Goal: Information Seeking & Learning: Learn about a topic

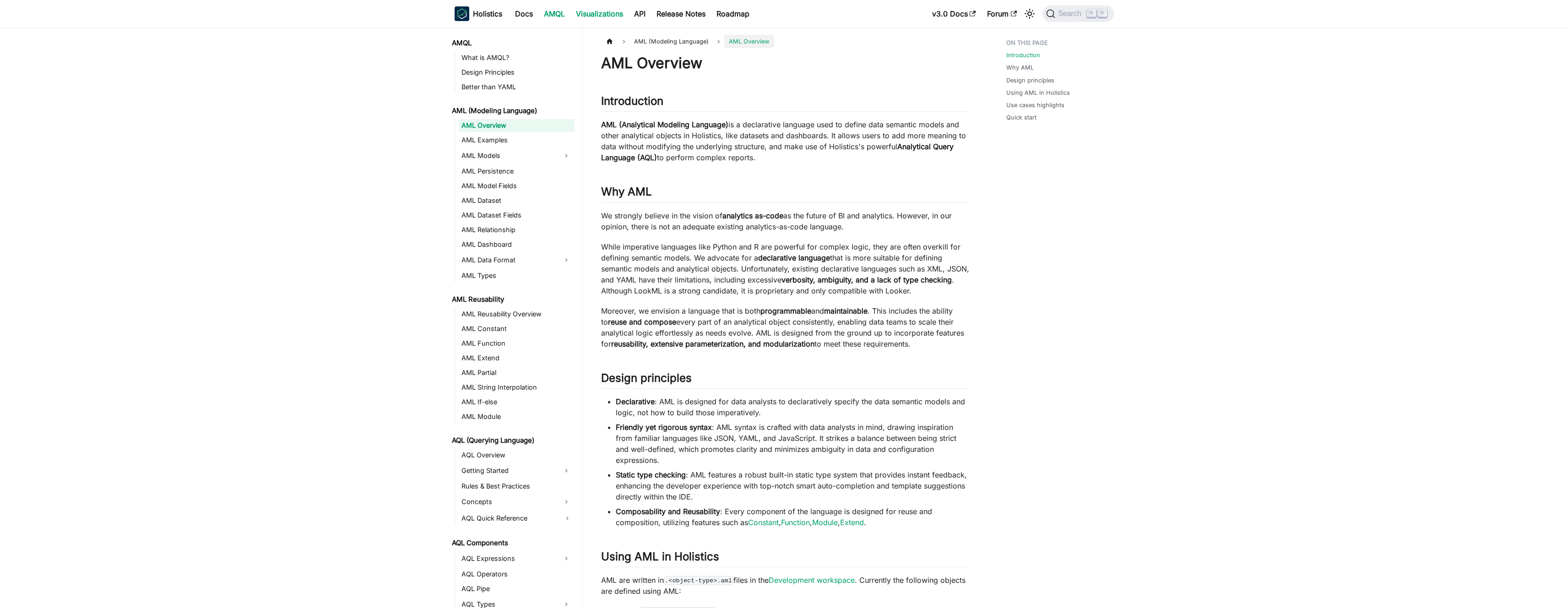
click at [597, 14] on link "Visualizations" at bounding box center [600, 14] width 58 height 15
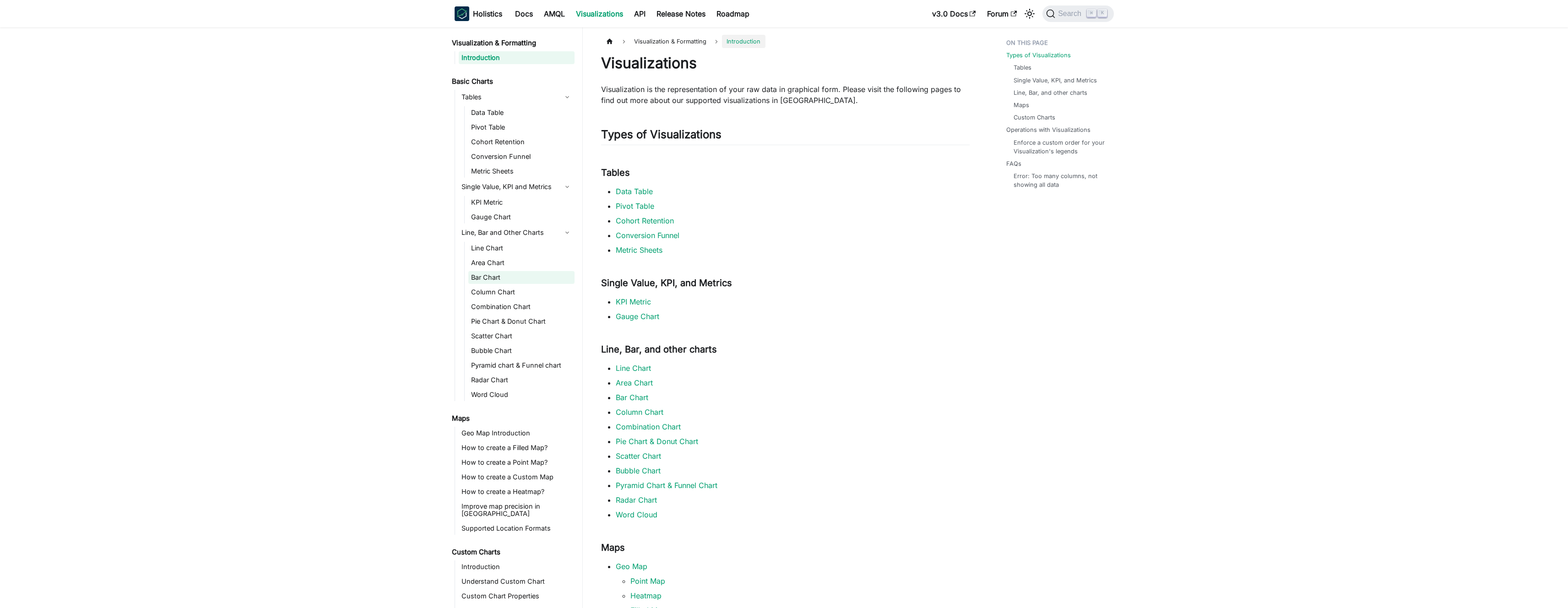
click at [527, 276] on link "Bar Chart" at bounding box center [522, 277] width 106 height 13
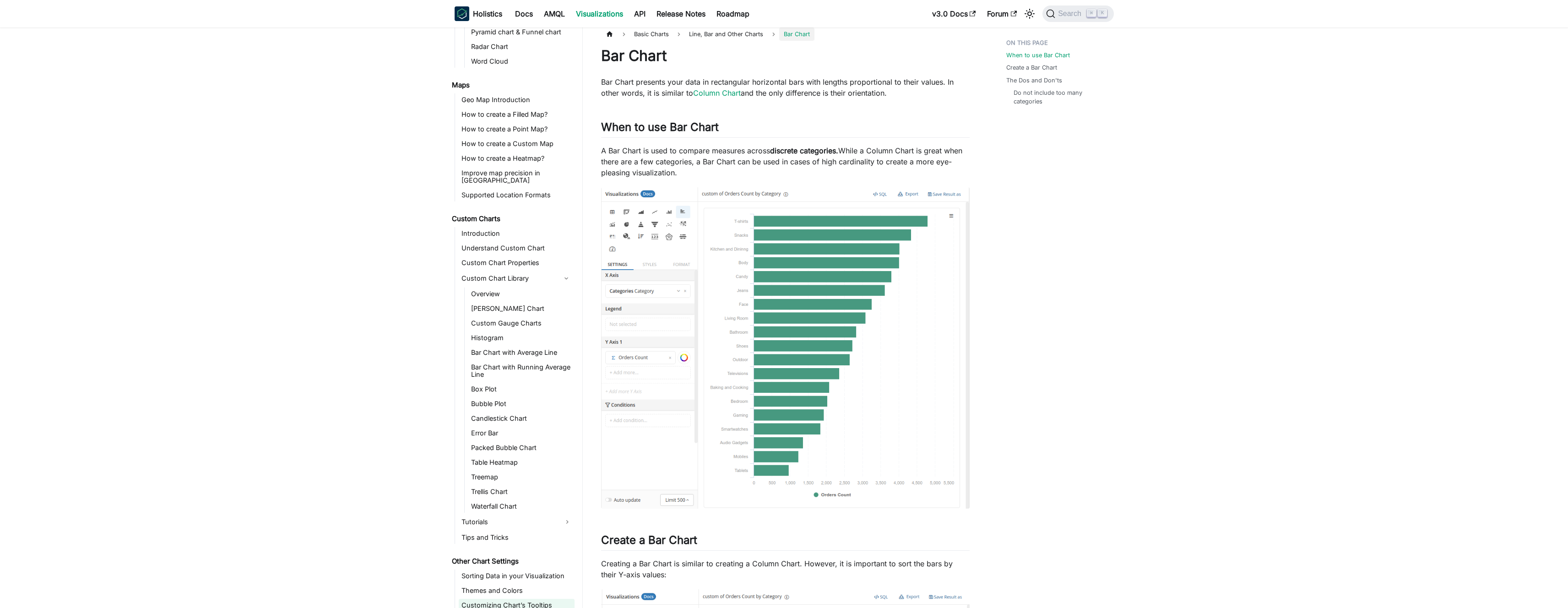
scroll to position [15, 0]
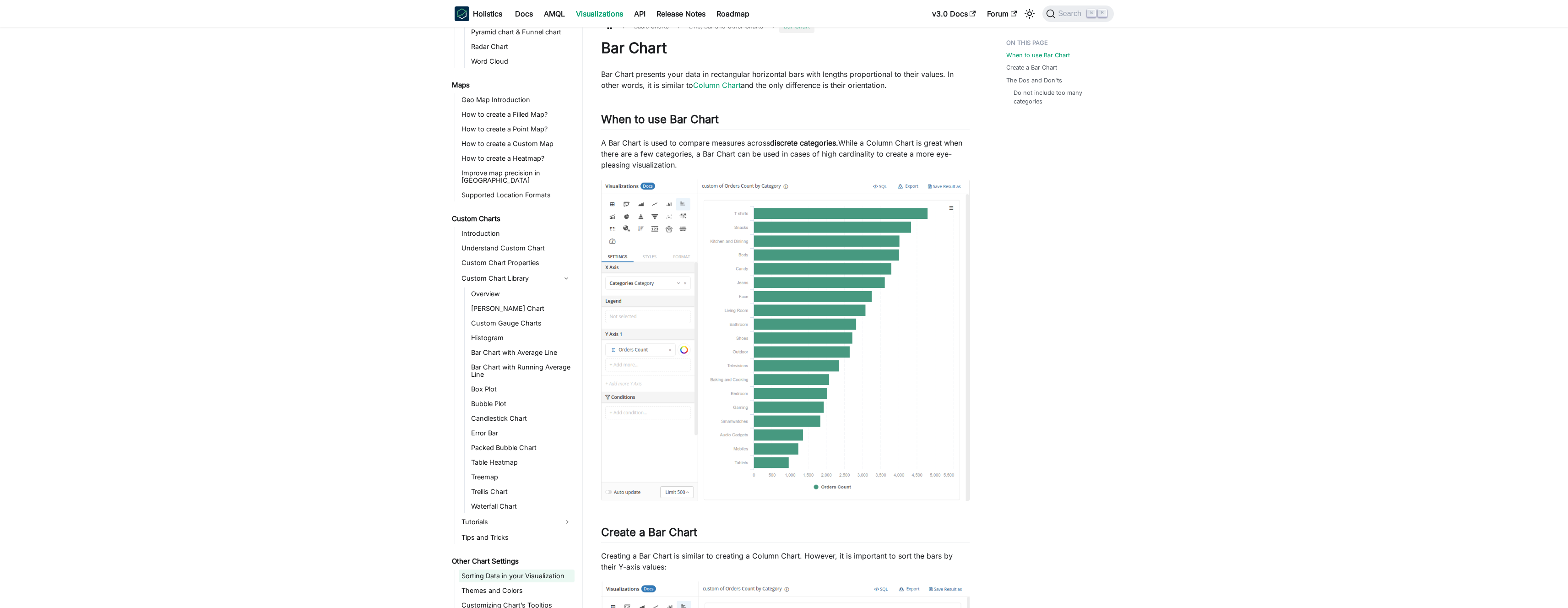
click at [519, 569] on link "Sorting Data in your Visualization" at bounding box center [516, 575] width 116 height 13
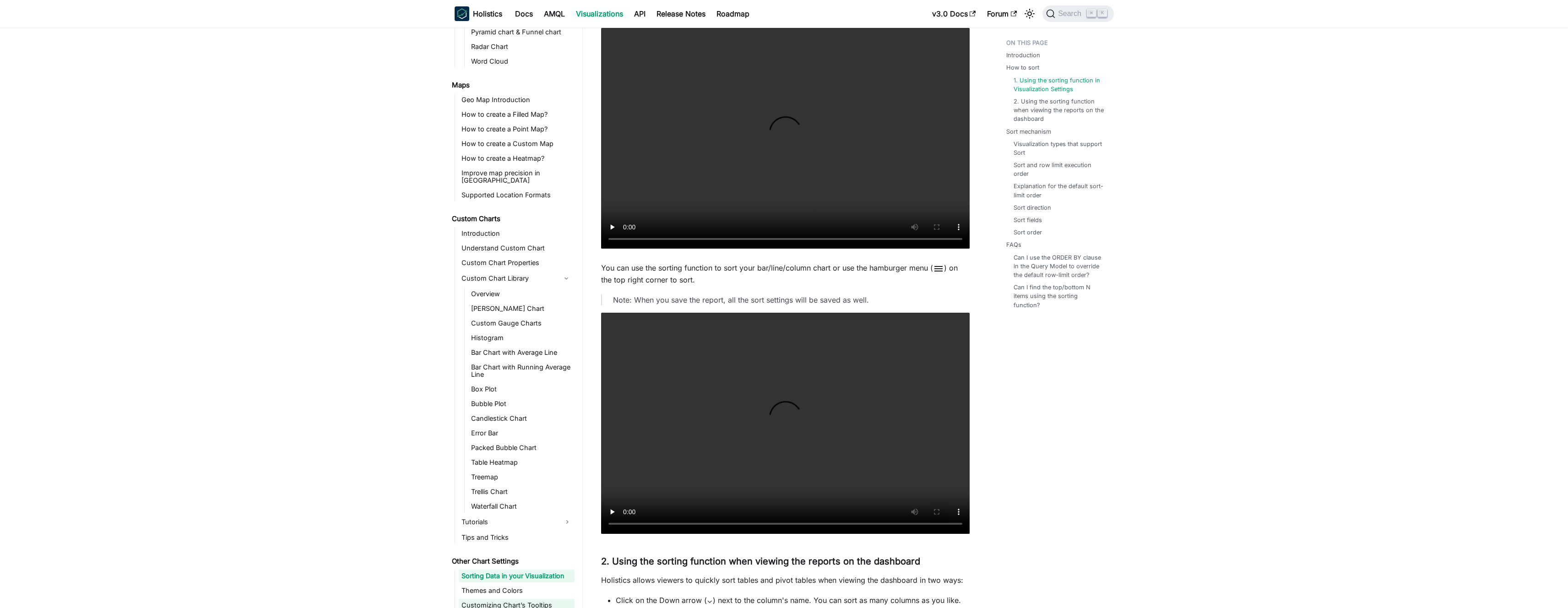
scroll to position [295, 0]
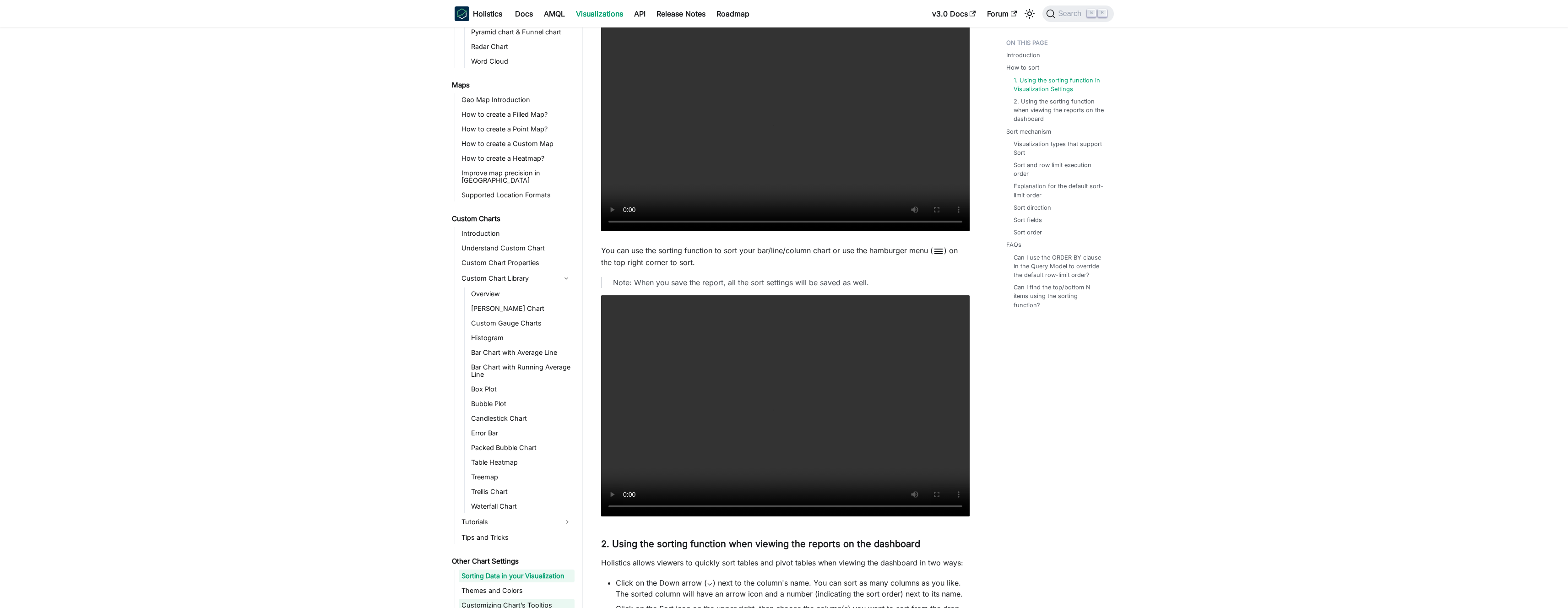
click at [532, 599] on link "Customizing Chart’s Tooltips" at bounding box center [516, 605] width 116 height 13
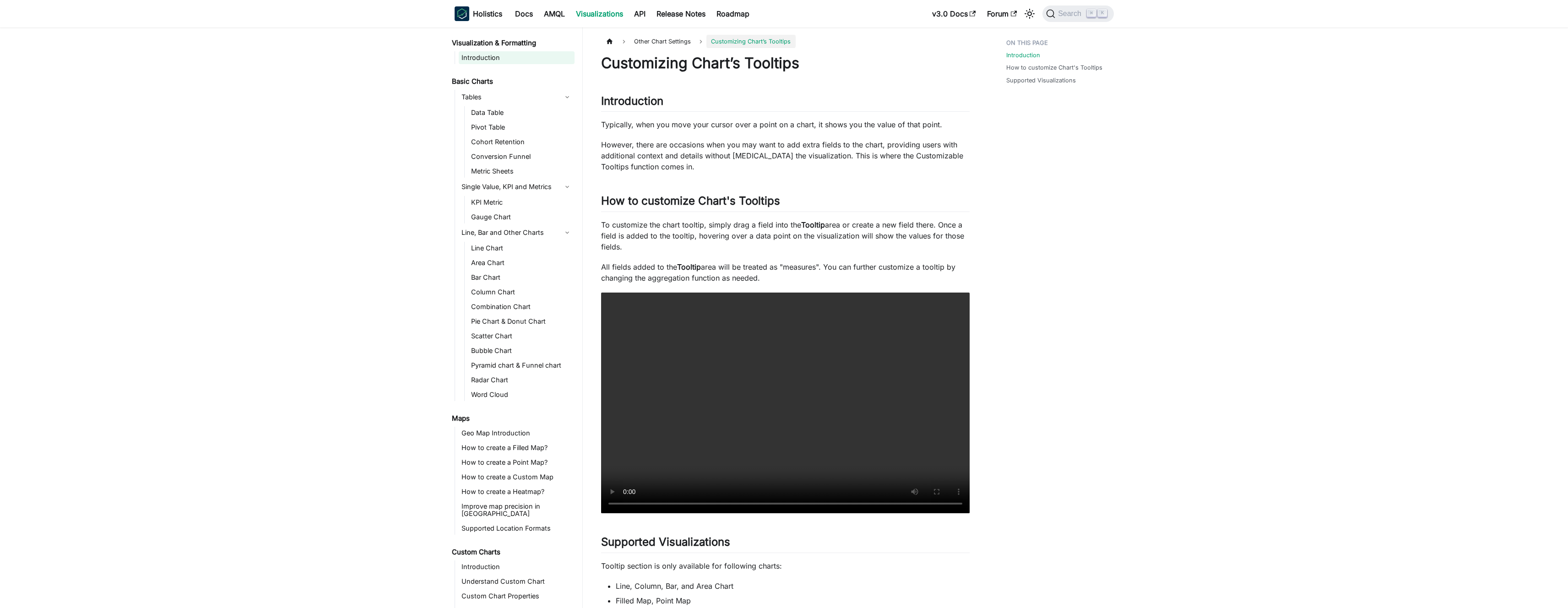
click at [496, 63] on link "Introduction" at bounding box center [516, 58] width 116 height 13
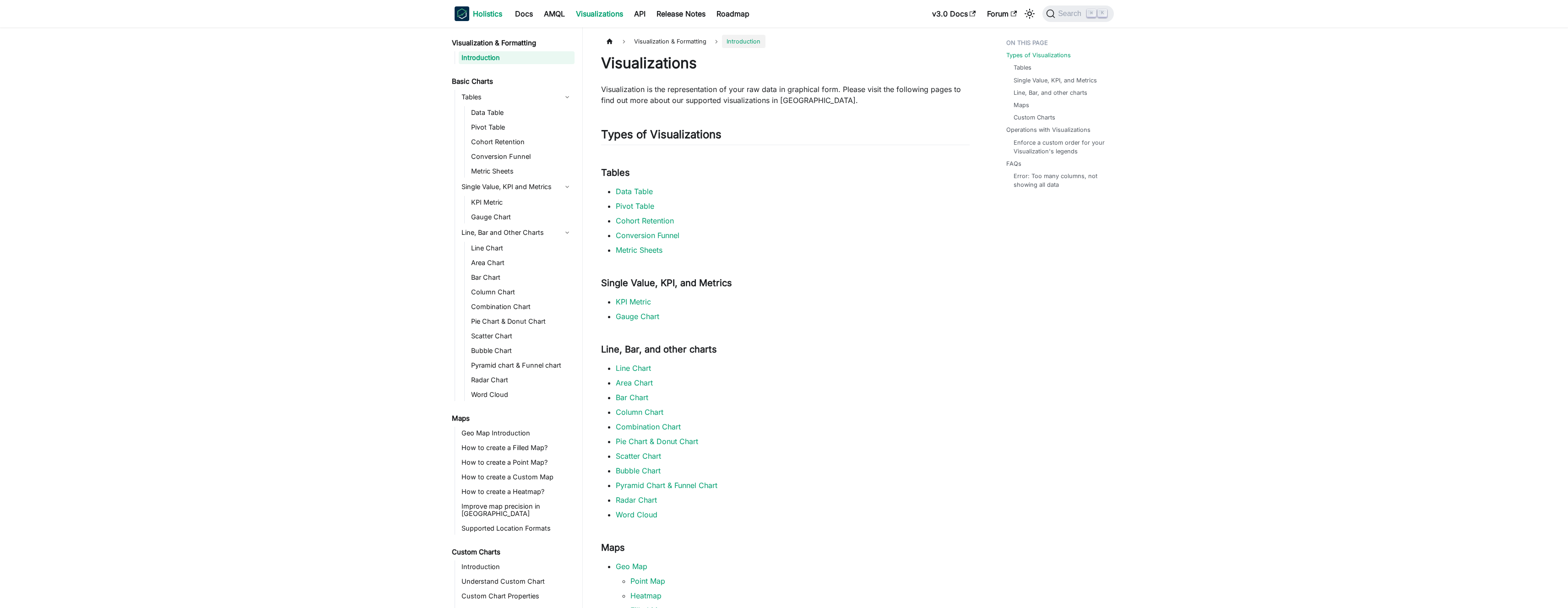
click at [489, 15] on b "Holistics" at bounding box center [487, 14] width 29 height 11
